Goal: Task Accomplishment & Management: Use online tool/utility

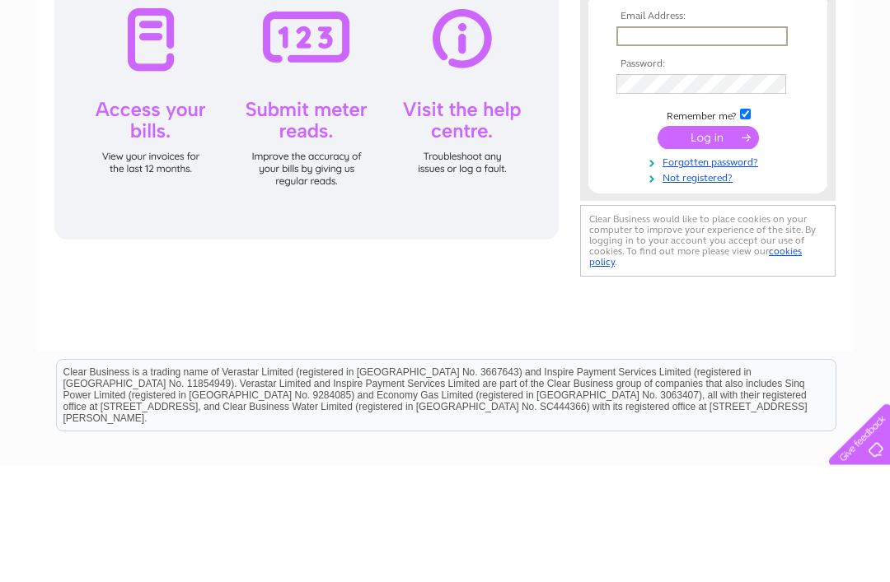
type input "holeinthewa1@outlook.com"
click at [708, 255] on input "submit" at bounding box center [707, 254] width 101 height 23
click at [722, 260] on input "submit" at bounding box center [707, 252] width 101 height 23
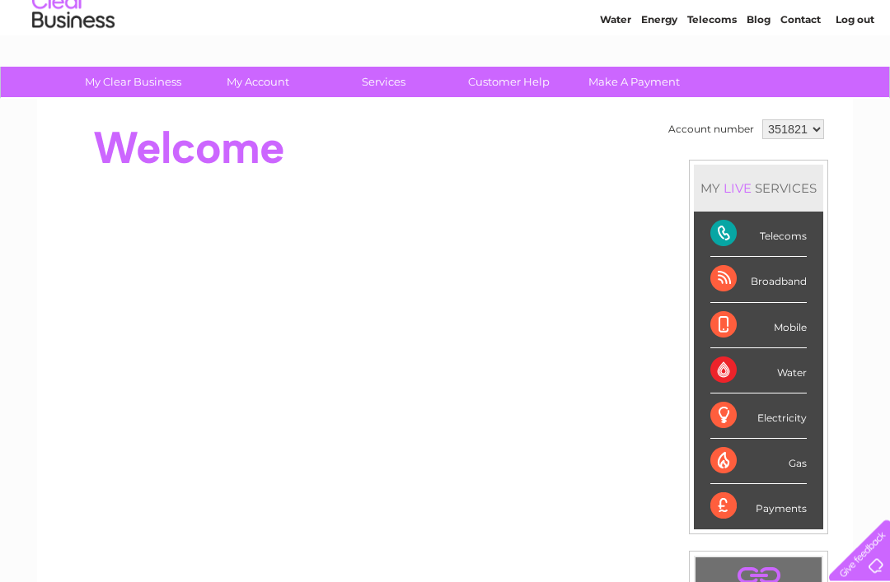
scroll to position [57, 0]
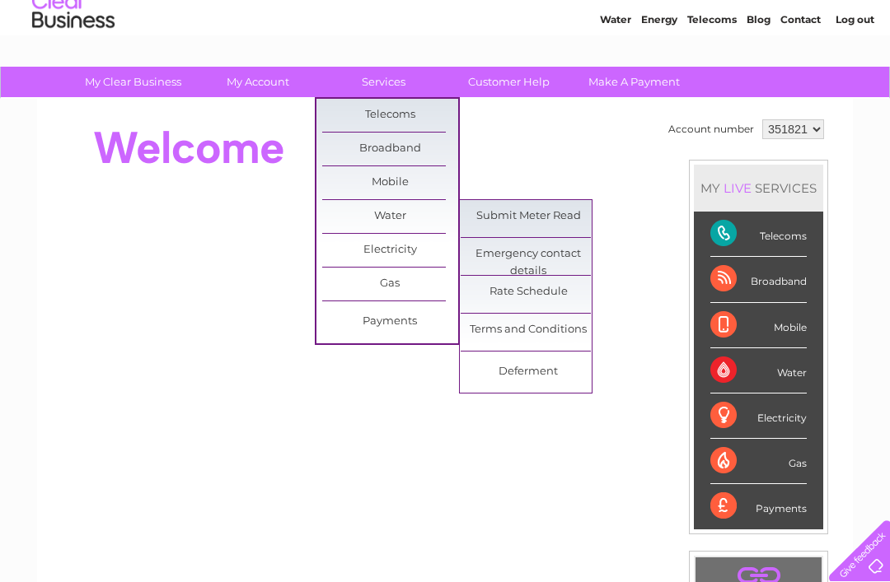
click at [554, 217] on link "Submit Meter Read" at bounding box center [529, 216] width 136 height 33
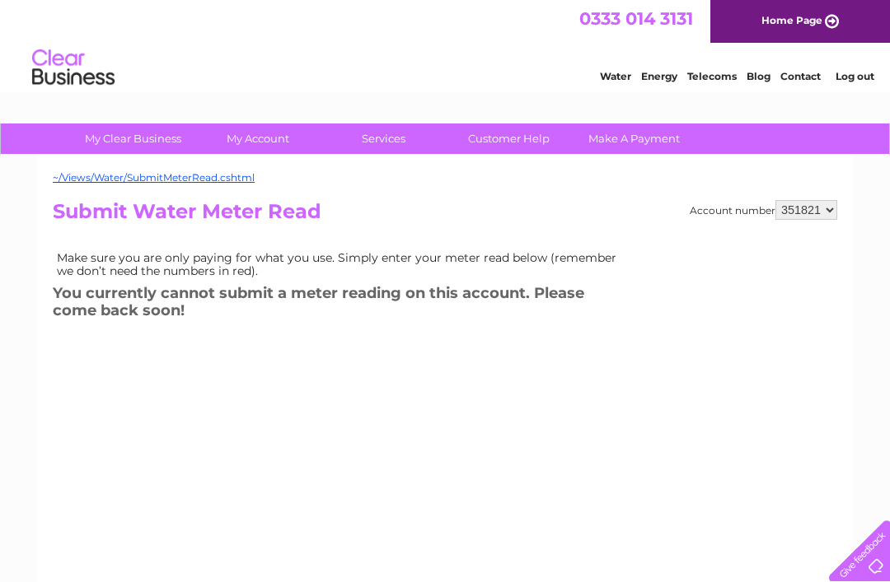
scroll to position [1, 0]
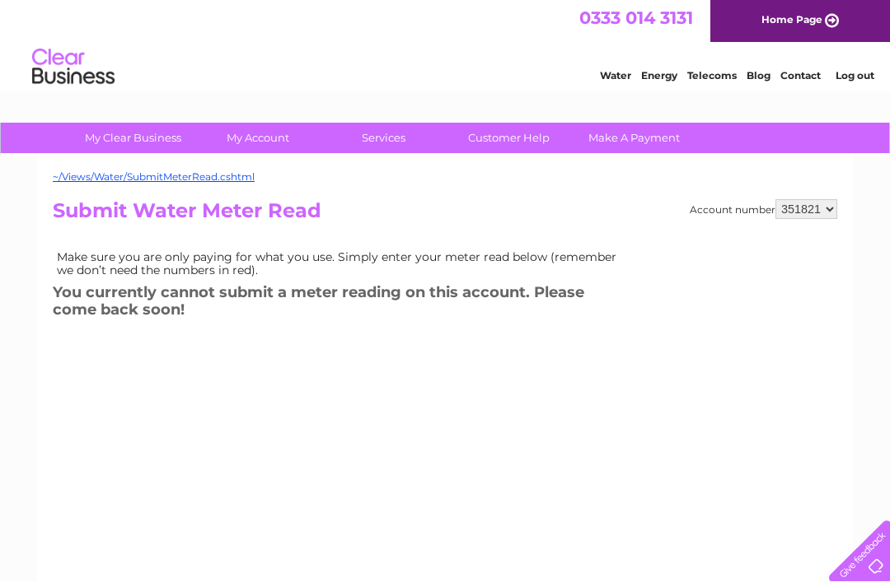
click at [831, 210] on select "351821 901281" at bounding box center [806, 209] width 62 height 20
select select "901281"
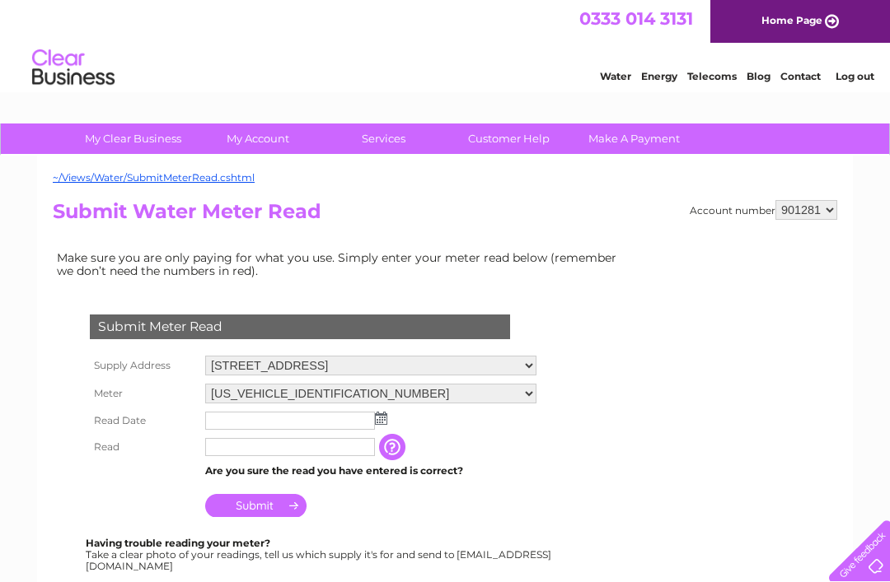
click at [376, 418] on img at bounding box center [381, 418] width 12 height 13
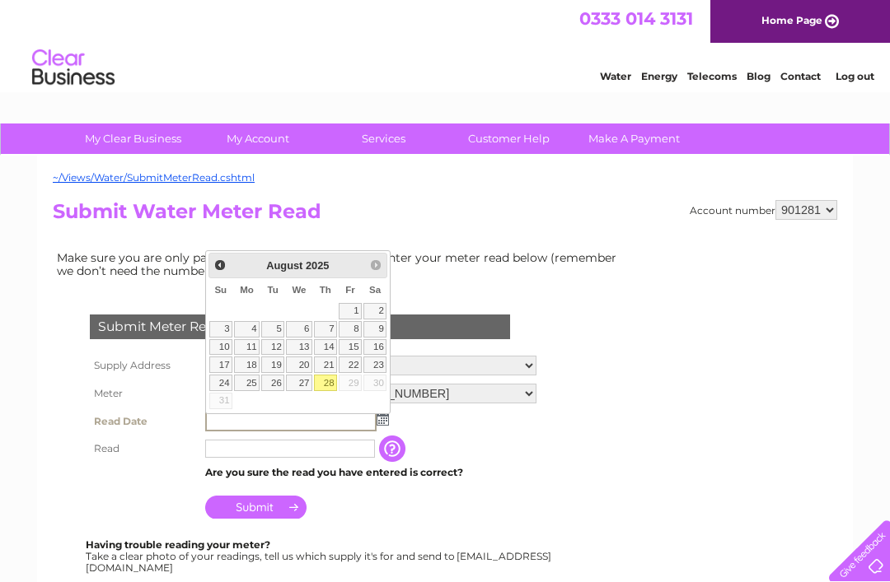
click at [320, 385] on link "28" at bounding box center [325, 383] width 23 height 16
type input "2025/08/28"
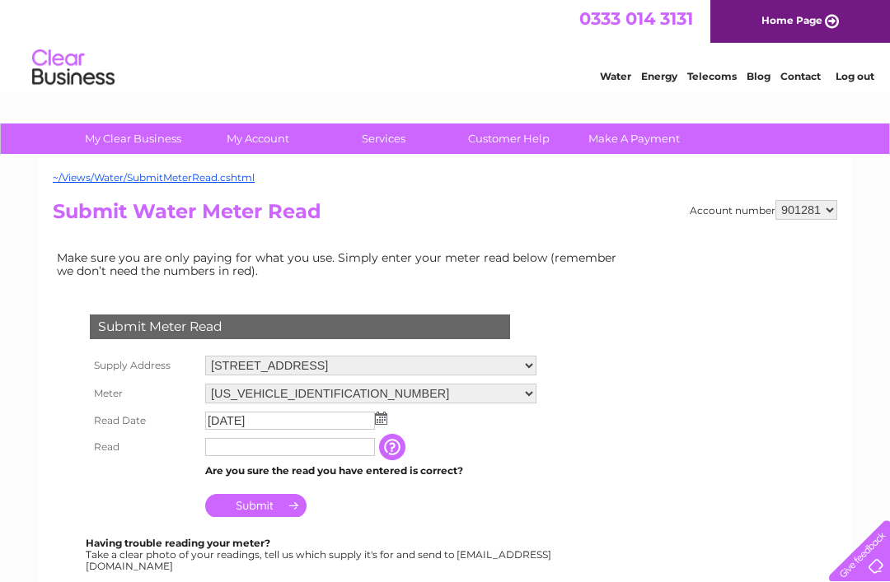
click at [286, 444] on input "text" at bounding box center [290, 447] width 170 height 18
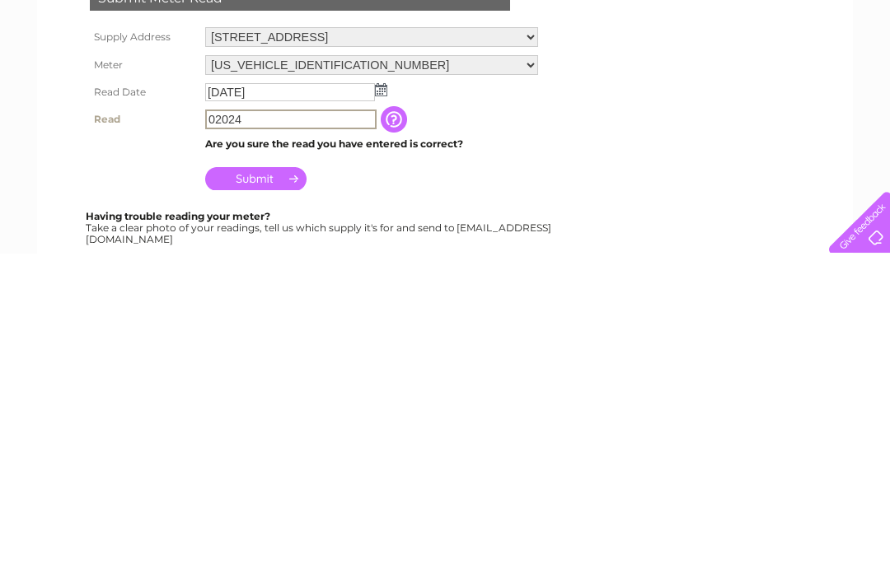
type input "02024"
click at [260, 496] on input "Submit" at bounding box center [255, 507] width 101 height 23
